Goal: Task Accomplishment & Management: Manage account settings

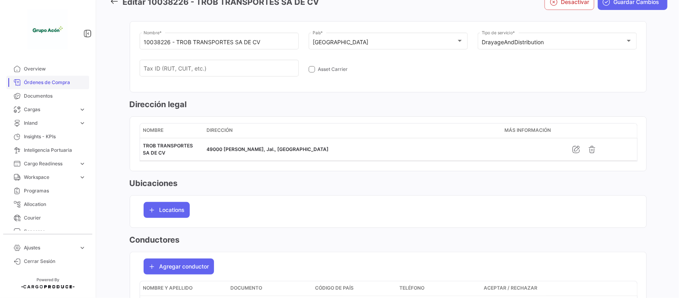
click at [48, 79] on span "Órdenes de Compra" at bounding box center [55, 82] width 62 height 7
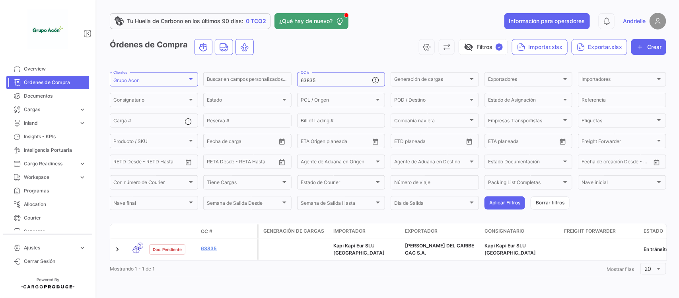
click at [43, 249] on span "Ajustes" at bounding box center [50, 247] width 52 height 7
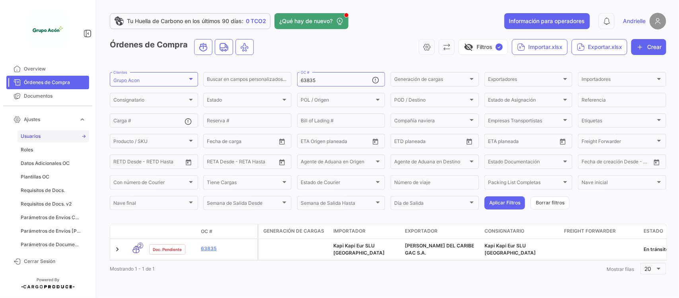
click at [49, 135] on link "Usuarios" at bounding box center [54, 136] width 72 height 12
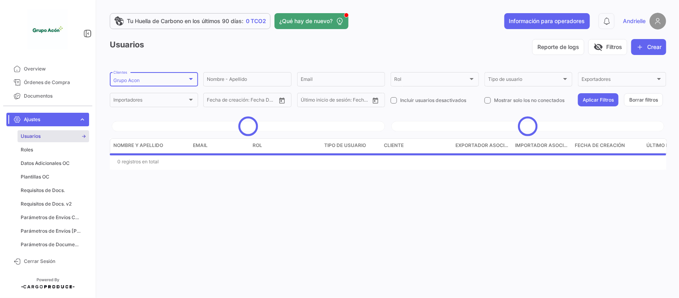
click at [158, 78] on div "Grupo Acon" at bounding box center [150, 81] width 74 height 6
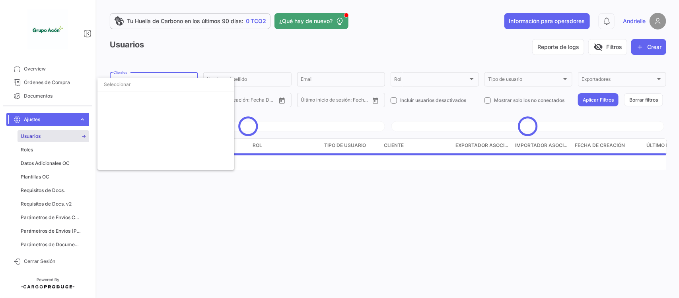
drag, startPoint x: 128, startPoint y: 96, endPoint x: 120, endPoint y: 102, distance: 10.6
click at [123, 99] on div "Seleccionar todas Fruits & Beans Rotterdam Frutber [PERSON_NAME] La Aguada Frut…" at bounding box center [165, 124] width 137 height 92
click at [123, 102] on span "Grupo Acon" at bounding box center [126, 100] width 27 height 6
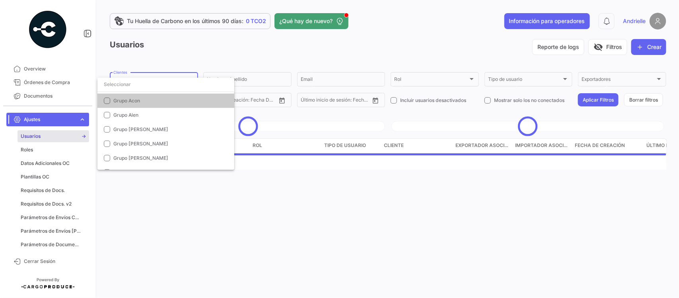
click at [123, 88] on input "dropdown search" at bounding box center [165, 84] width 137 height 14
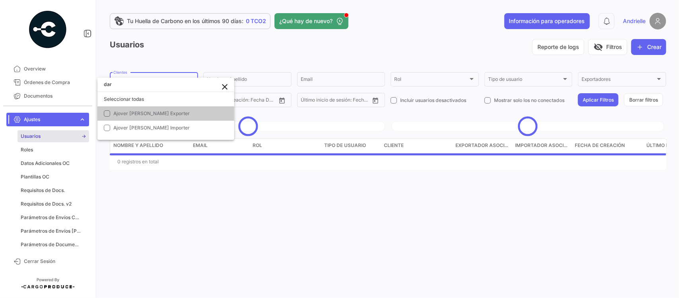
scroll to position [0, 0]
type input "[PERSON_NAME]"
click at [128, 108] on mat-option "Ajover [PERSON_NAME] Exporter" at bounding box center [165, 113] width 137 height 14
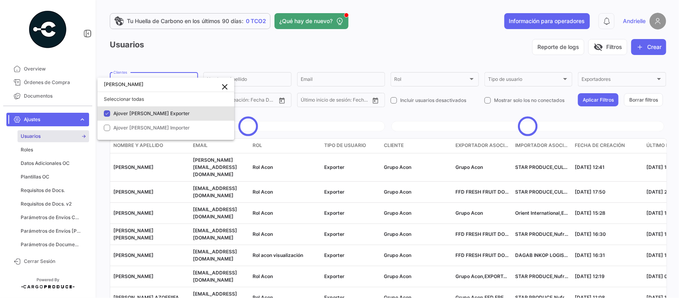
click at [224, 219] on div at bounding box center [339, 149] width 679 height 298
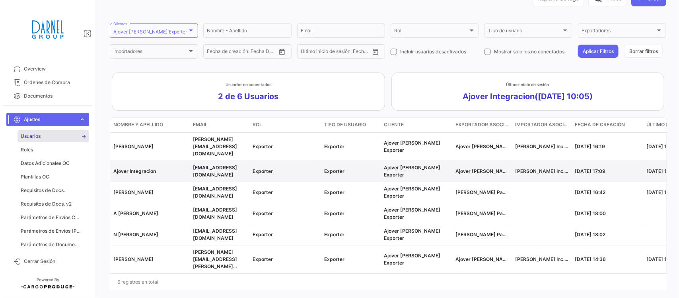
scroll to position [50, 0]
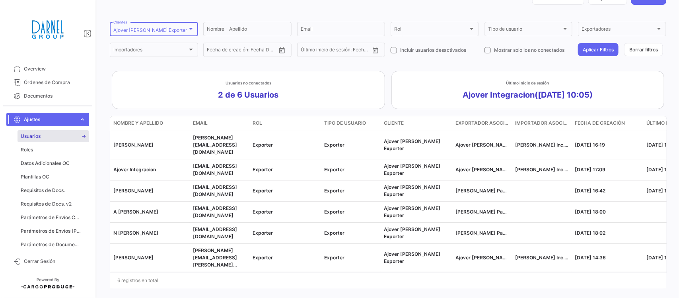
click at [172, 26] on div "Ajover [PERSON_NAME] Exporter Clientes" at bounding box center [153, 29] width 81 height 16
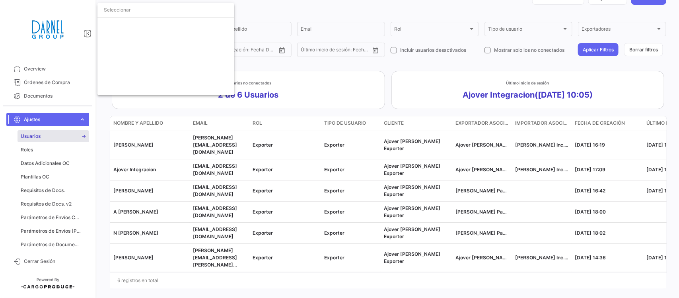
scroll to position [295, 0]
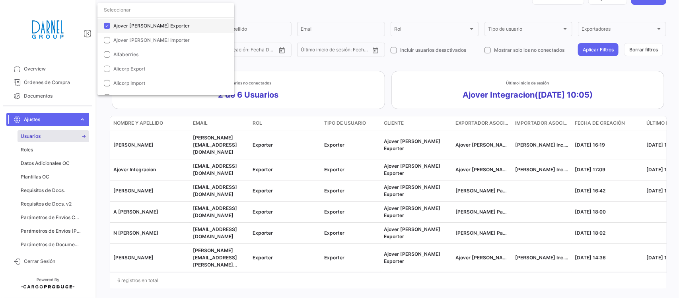
drag, startPoint x: 123, startPoint y: 27, endPoint x: 186, endPoint y: 1, distance: 68.3
click at [123, 27] on span "Ajover [PERSON_NAME] Exporter" at bounding box center [151, 26] width 76 height 6
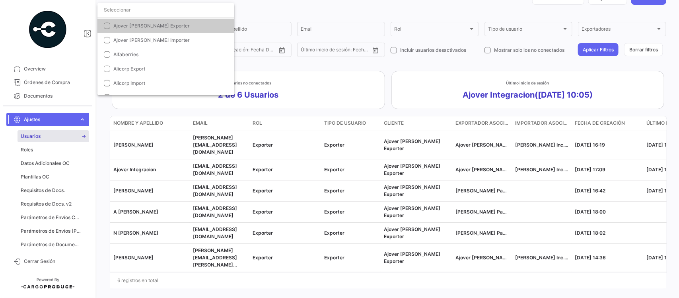
click at [253, 7] on div at bounding box center [339, 149] width 679 height 298
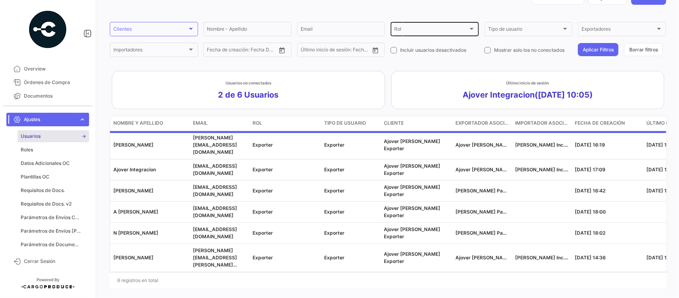
click at [419, 29] on div "Rol" at bounding box center [431, 30] width 74 height 6
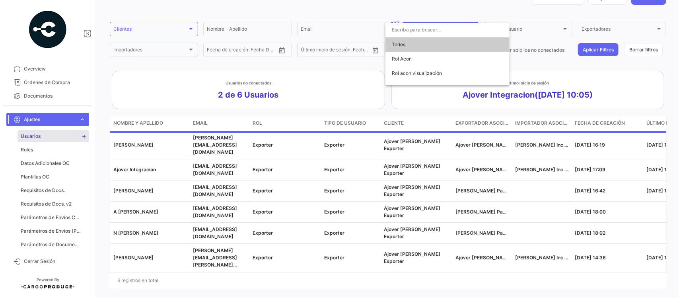
click at [588, 51] on div at bounding box center [339, 149] width 679 height 298
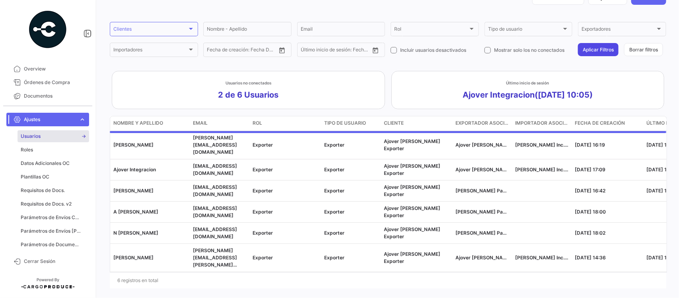
click at [588, 51] on button "Aplicar Filtros" at bounding box center [598, 49] width 41 height 13
